Goal: Task Accomplishment & Management: Manage account settings

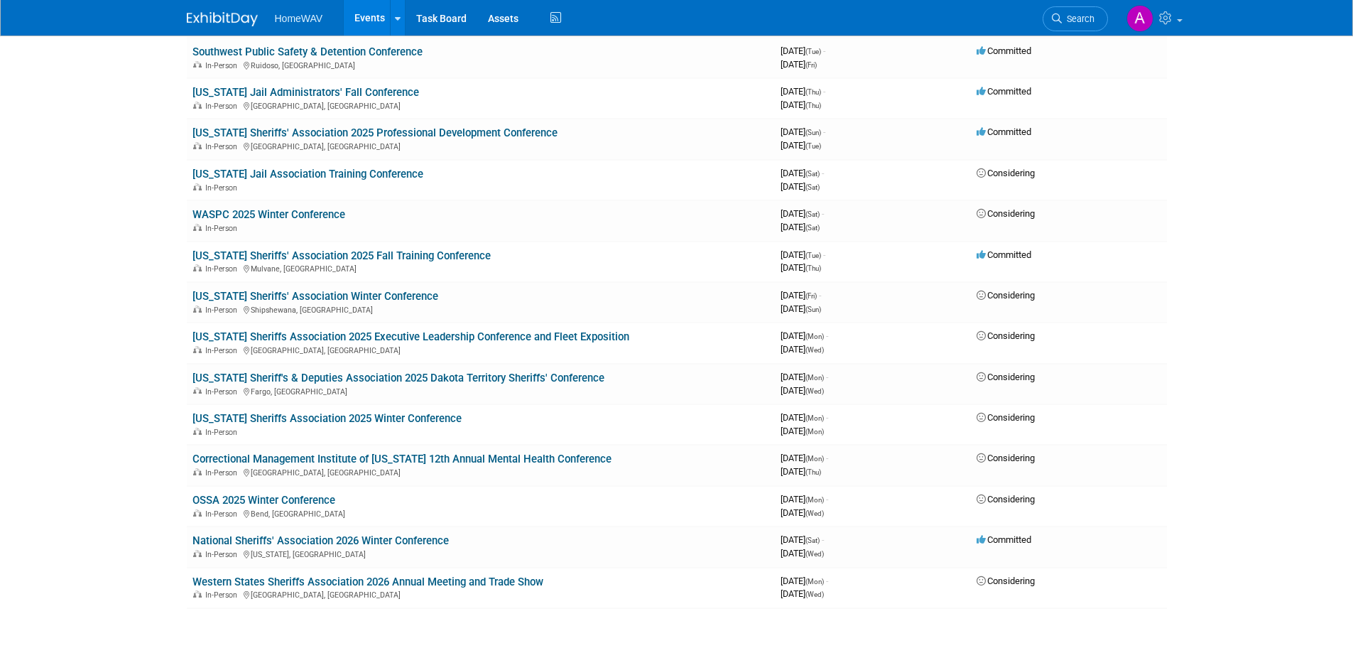
scroll to position [784, 0]
click at [303, 497] on link "OSSA 2025 Winter Conference" at bounding box center [263, 497] width 143 height 13
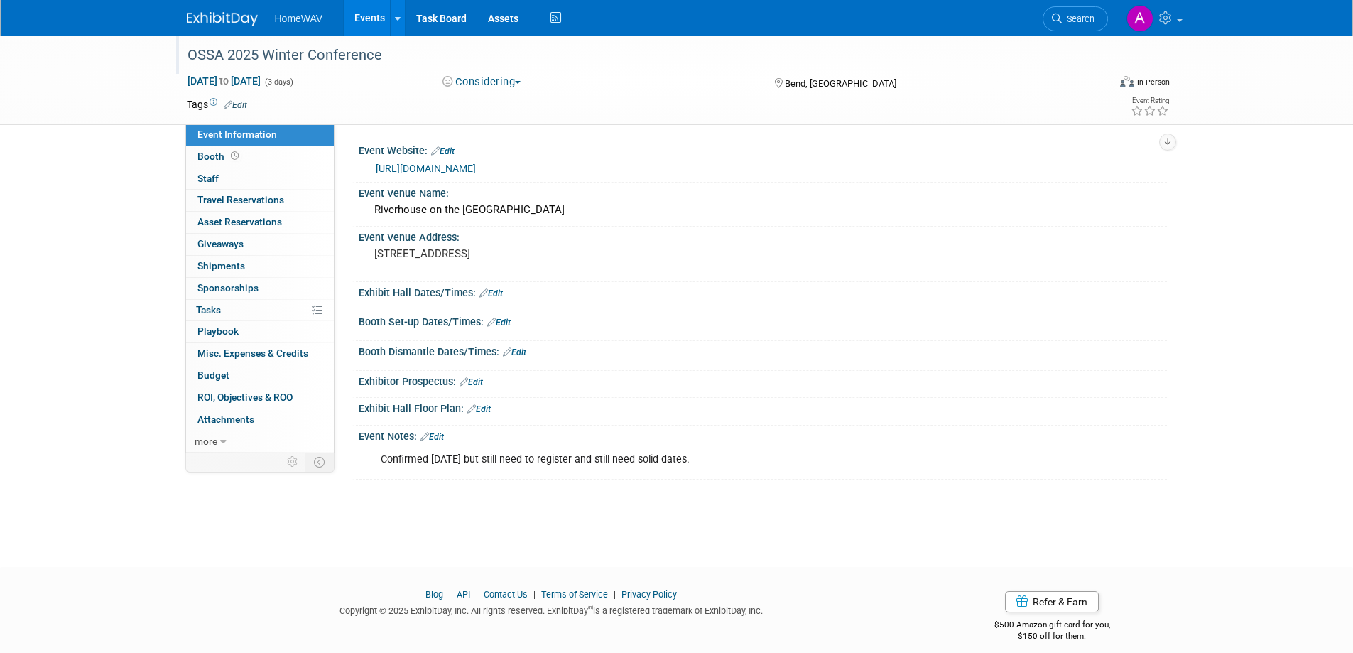
click at [218, 57] on div "OSSA 2025 Winter Conference" at bounding box center [635, 56] width 904 height 26
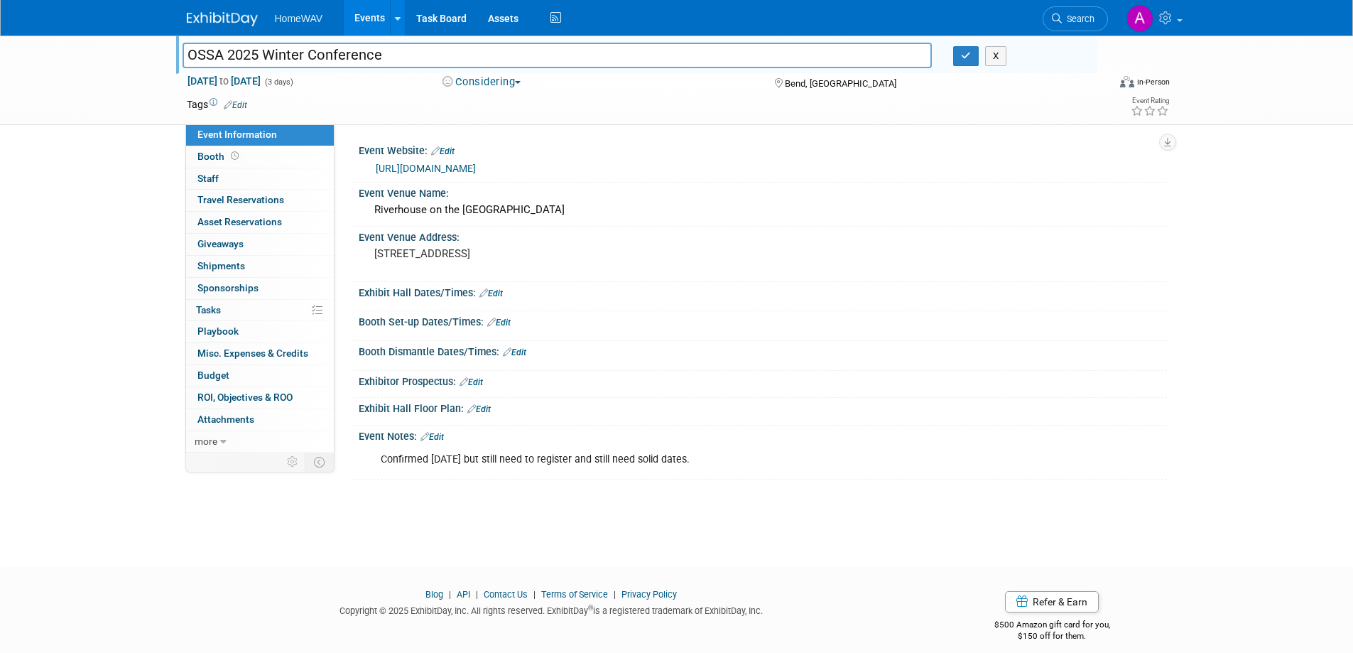
drag, startPoint x: 227, startPoint y: 58, endPoint x: 173, endPoint y: 58, distance: 54.0
click at [173, 58] on div "OSSA 2025 Winter Conference" at bounding box center [557, 56] width 771 height 21
type input "Oregon State Sheriffs' Association 2025 Winter Conference"
click at [964, 58] on icon "button" at bounding box center [966, 55] width 10 height 9
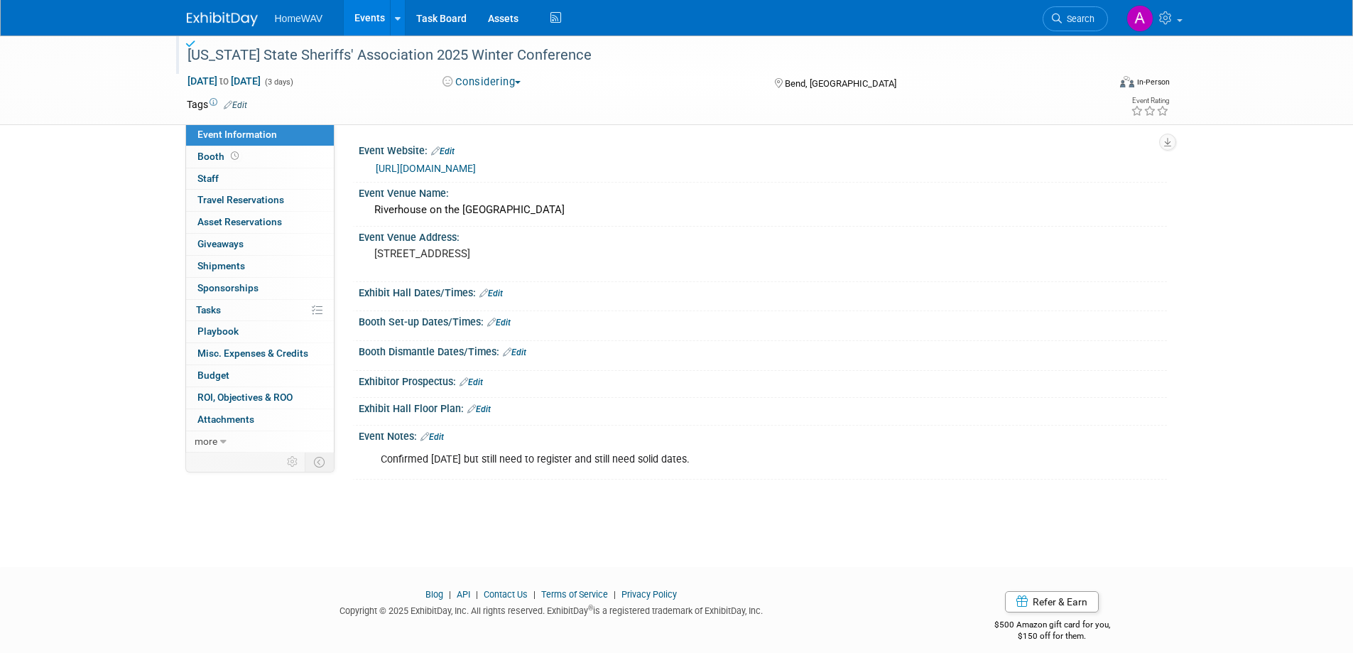
click at [516, 80] on button "Considering" at bounding box center [481, 82] width 89 height 15
click at [507, 101] on link "Committed" at bounding box center [494, 105] width 112 height 20
click at [438, 434] on link "Edit" at bounding box center [431, 437] width 23 height 10
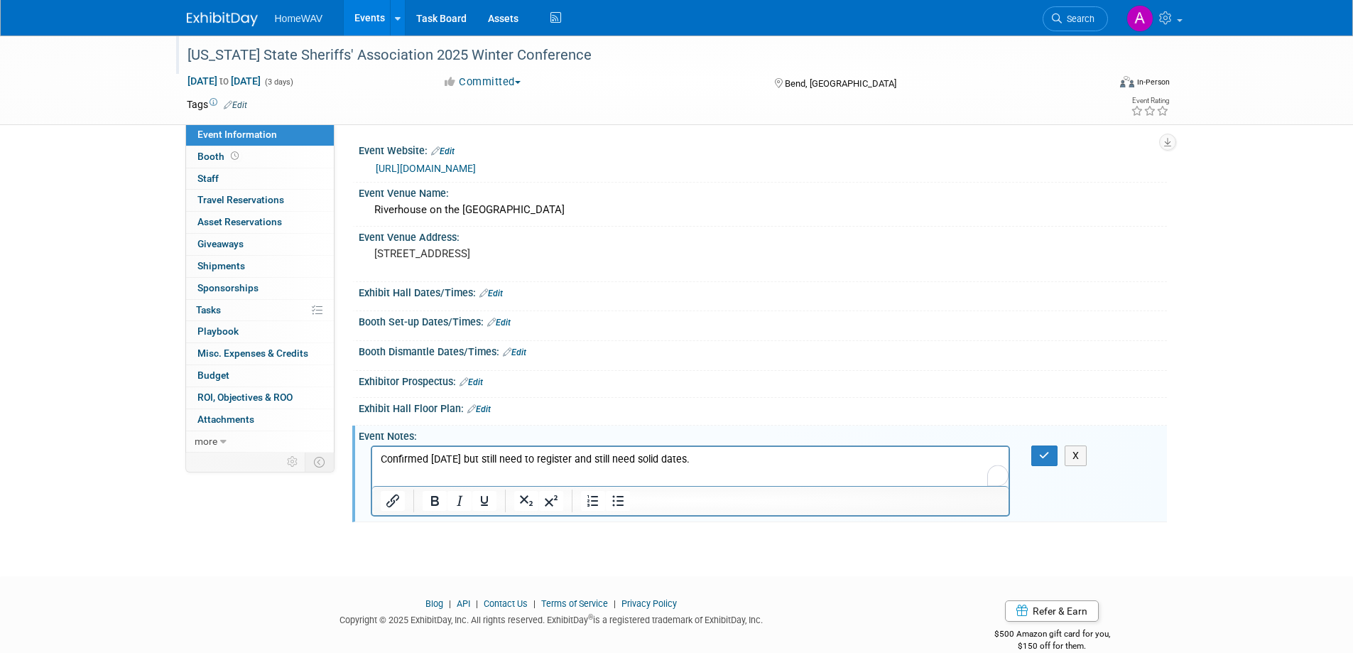
drag, startPoint x: 713, startPoint y: 464, endPoint x: 349, endPoint y: 457, distance: 363.7
click at [371, 457] on html "Confirmed 11/14/24 but still need to register and still need solid dates." at bounding box center [689, 457] width 637 height 20
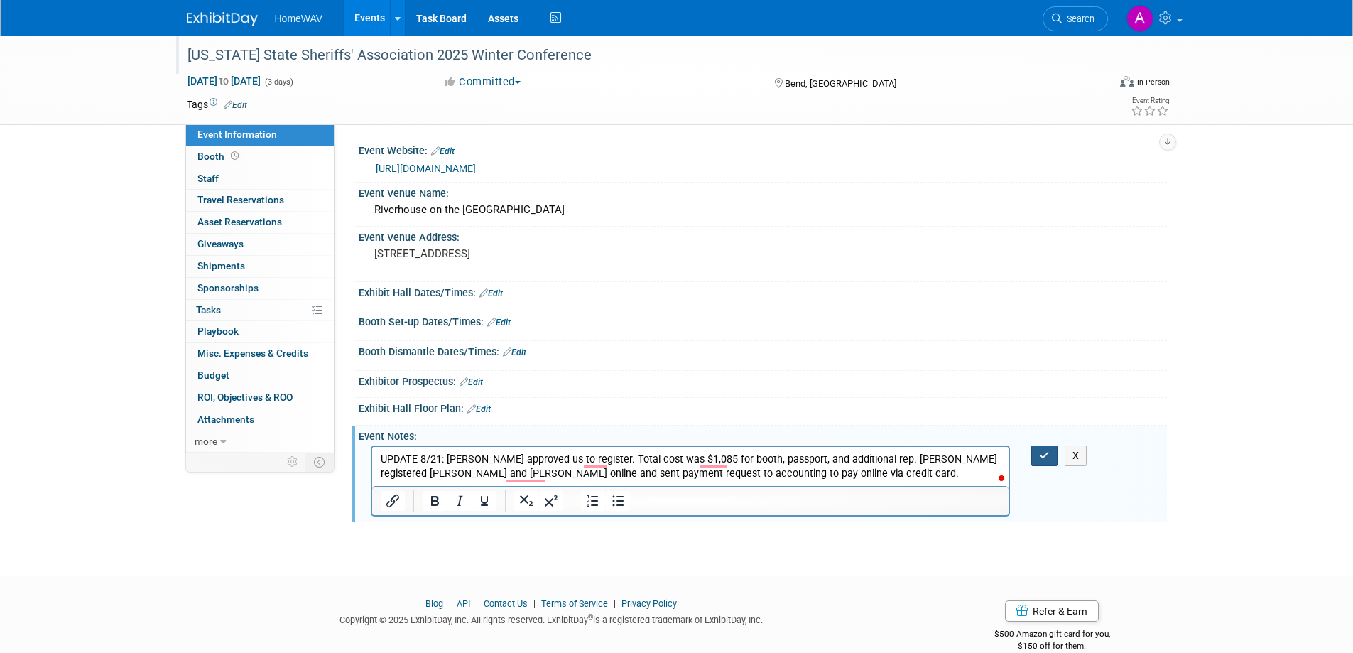
click at [1037, 454] on button "button" at bounding box center [1044, 455] width 26 height 21
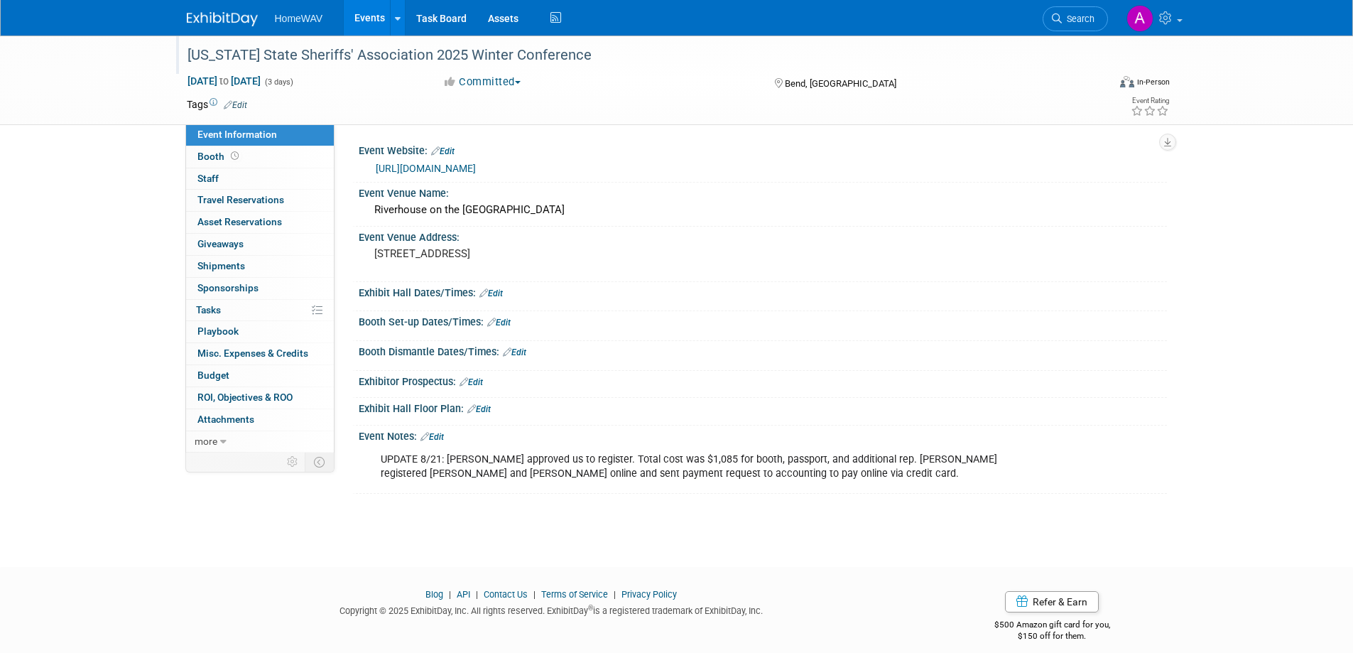
click at [359, 26] on link "Events" at bounding box center [370, 18] width 52 height 36
